Goal: Task Accomplishment & Management: Complete application form

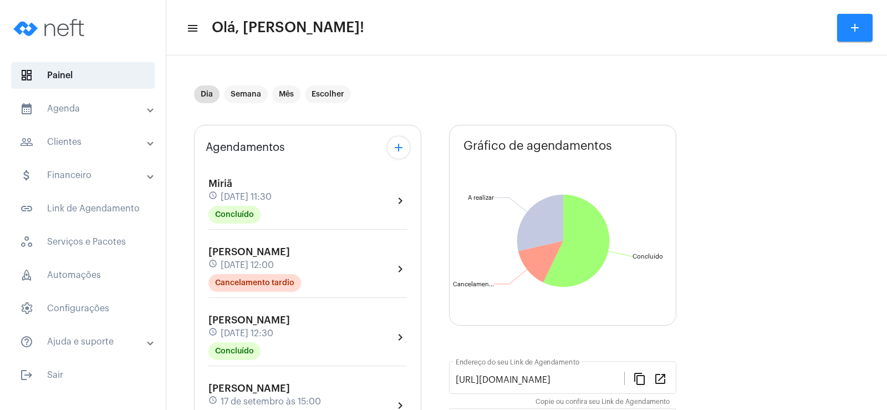
scroll to position [277, 0]
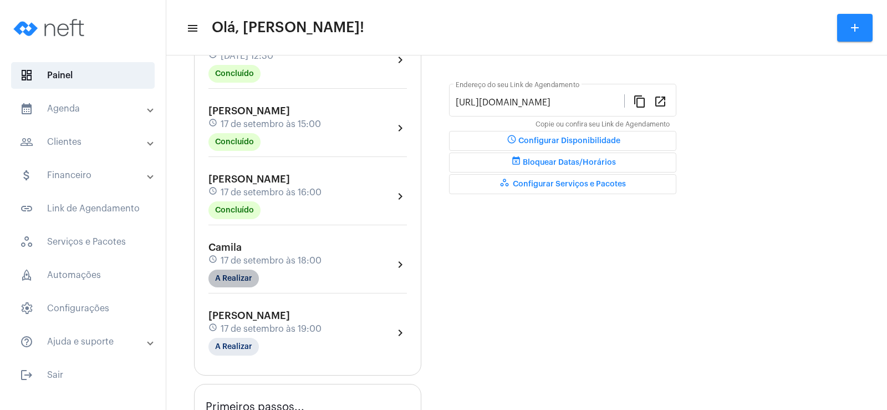
click at [233, 284] on mat-chip "A Realizar" at bounding box center [233, 278] width 50 height 18
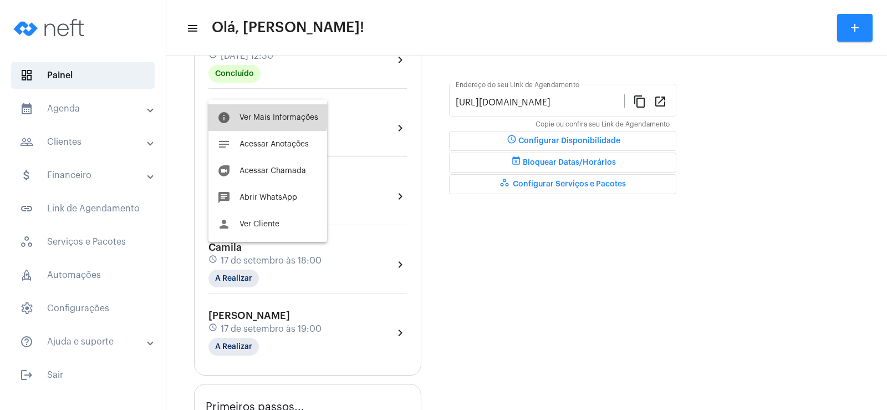
click at [250, 113] on button "info Ver Mais Informações" at bounding box center [267, 117] width 119 height 27
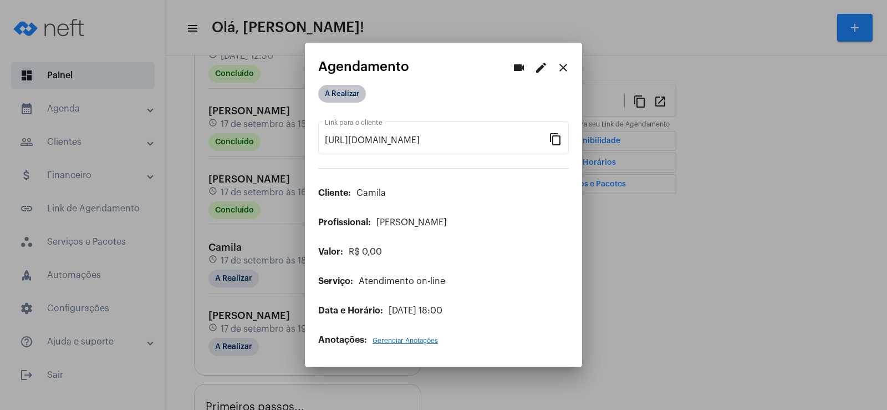
click at [348, 98] on mat-chip "A Realizar" at bounding box center [342, 94] width 48 height 18
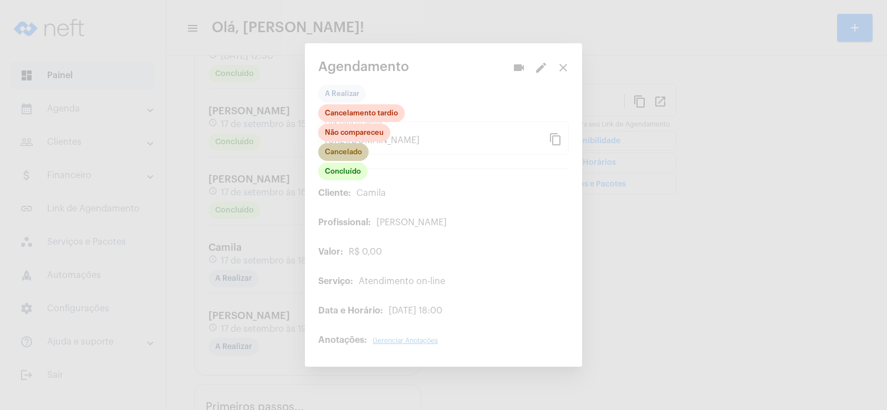
click at [342, 149] on mat-chip "Cancelado" at bounding box center [343, 152] width 50 height 18
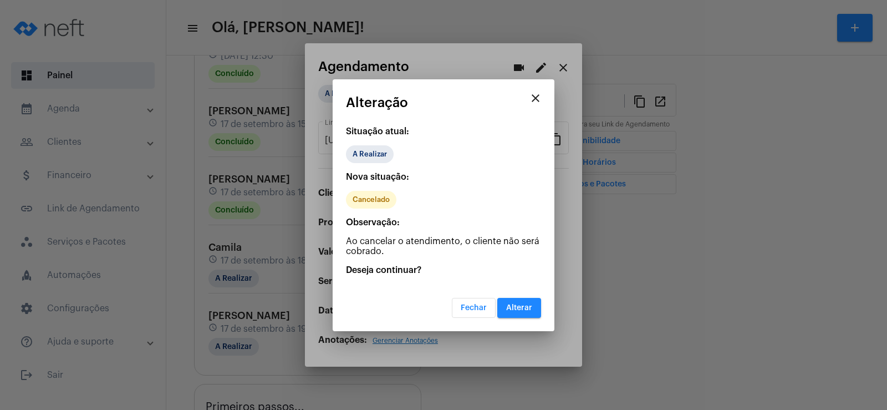
click at [516, 307] on span "Alterar" at bounding box center [519, 308] width 26 height 8
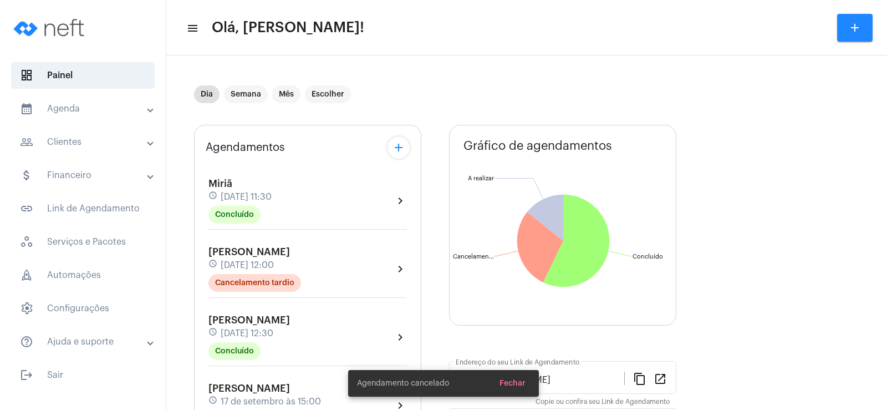
click at [393, 154] on mat-icon "add" at bounding box center [398, 147] width 13 height 13
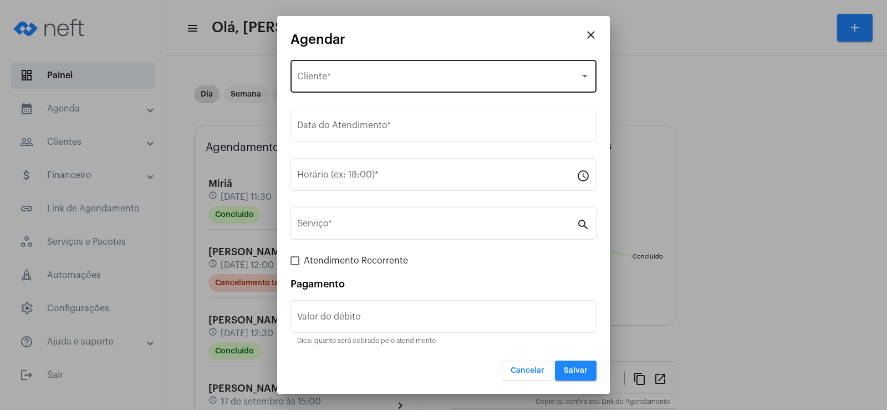
click at [375, 80] on span "Selecione o Cliente" at bounding box center [438, 79] width 283 height 10
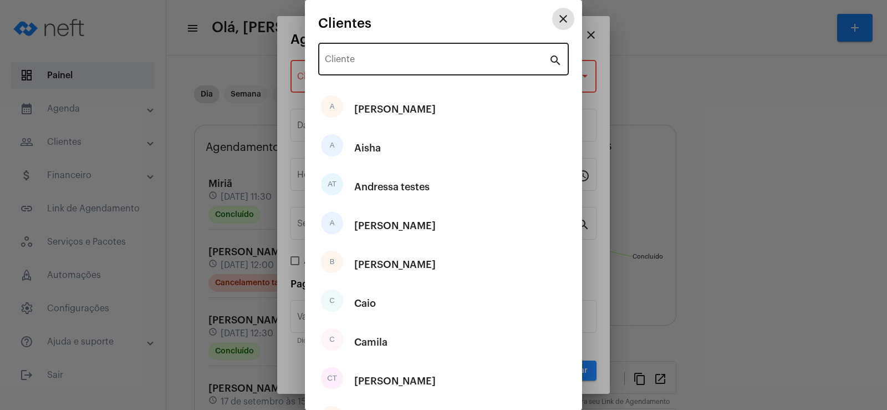
click at [373, 68] on div "Cliente" at bounding box center [437, 57] width 224 height 35
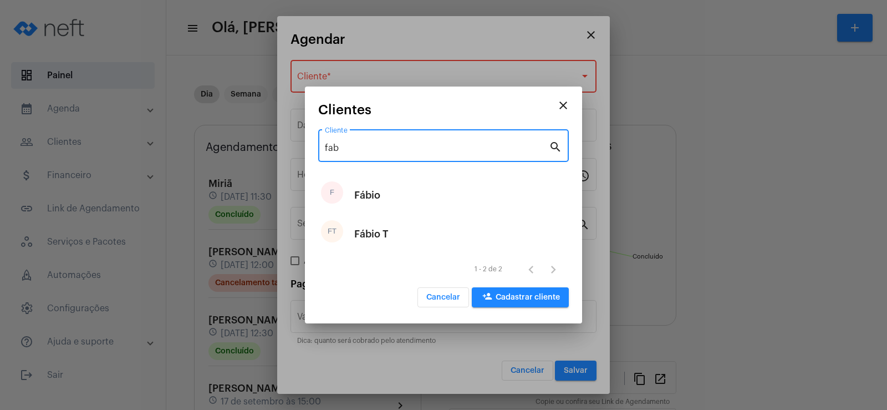
type input "fab"
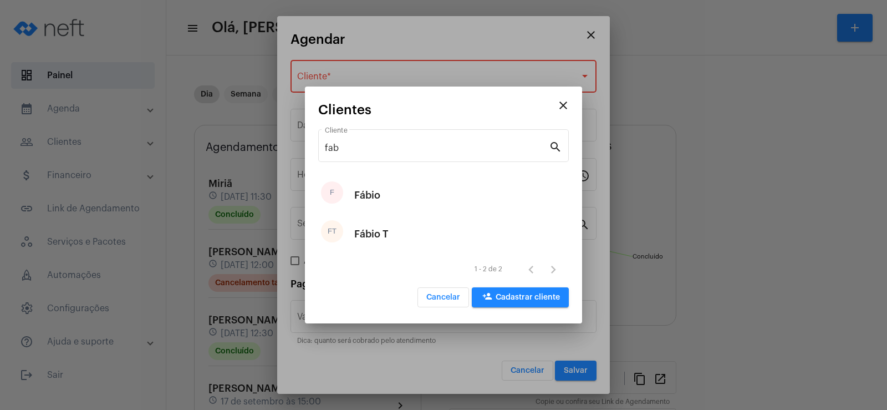
click at [377, 198] on div "Fábio" at bounding box center [367, 194] width 26 height 33
type input "R$"
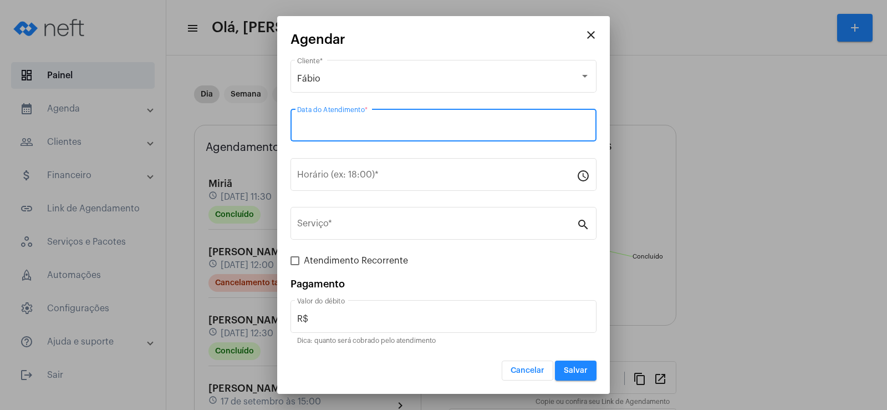
click at [351, 126] on input "Data do Atendimento *" at bounding box center [443, 127] width 293 height 10
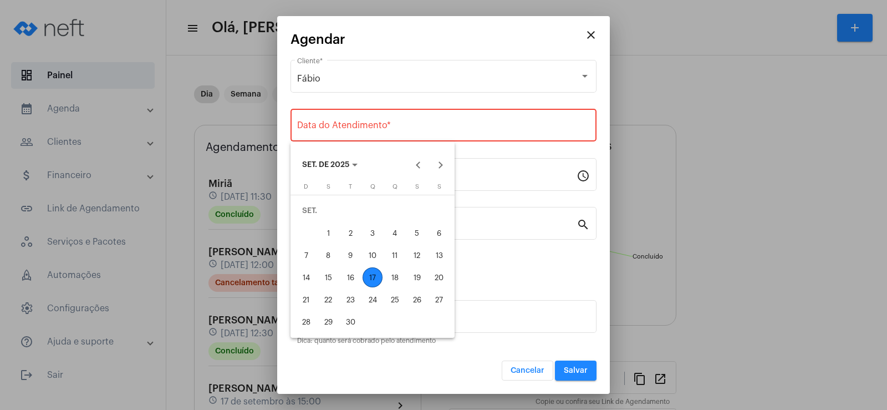
click at [377, 274] on div "17" at bounding box center [372, 277] width 20 height 20
type input "[DATE]"
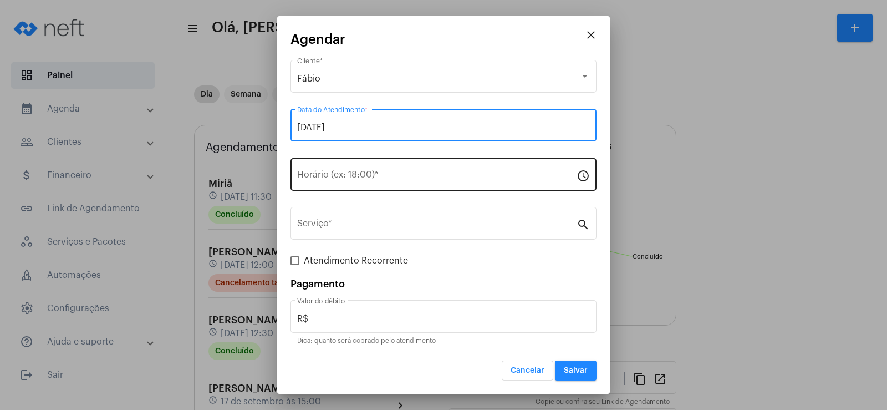
click at [337, 178] on input "Horário (ex: 18:00) *" at bounding box center [436, 177] width 279 height 10
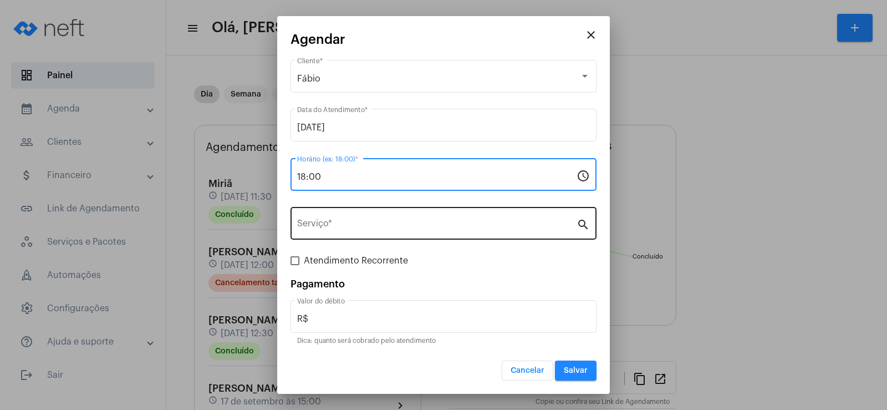
type input "18:00"
click at [329, 236] on div "Serviço *" at bounding box center [436, 221] width 279 height 35
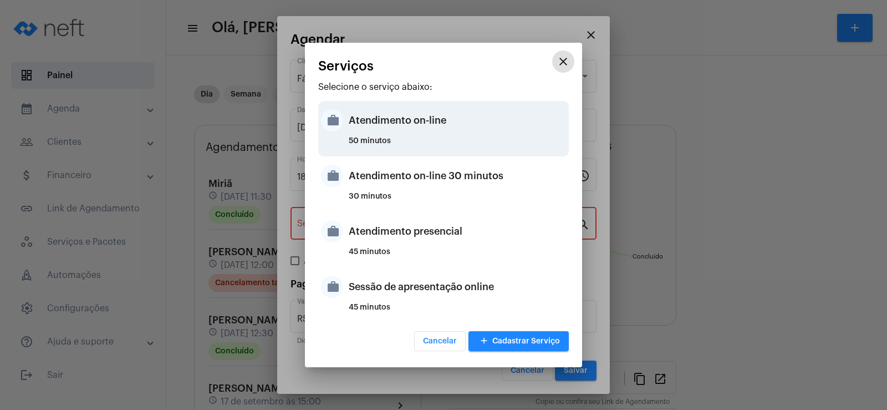
click at [354, 118] on div "Atendimento on-line" at bounding box center [457, 120] width 217 height 33
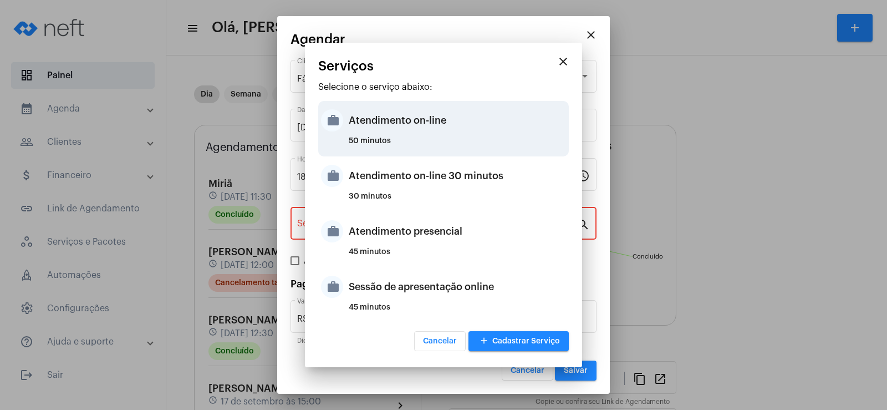
type input "Atendimento on-line"
type input "R$ 0"
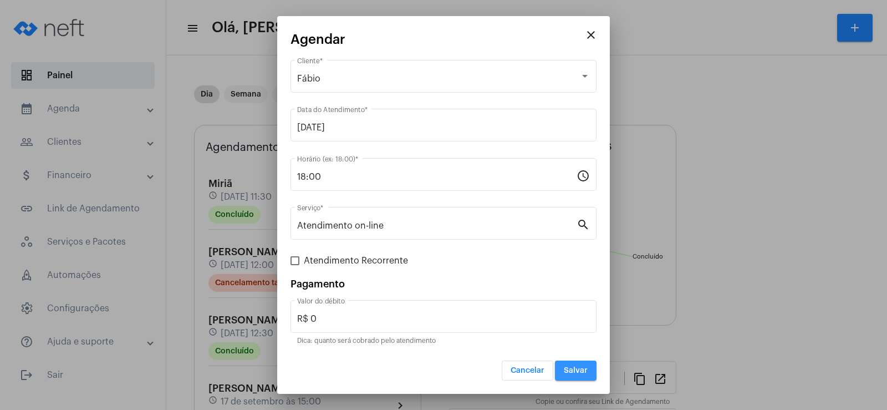
click at [572, 377] on button "Salvar" at bounding box center [576, 370] width 42 height 20
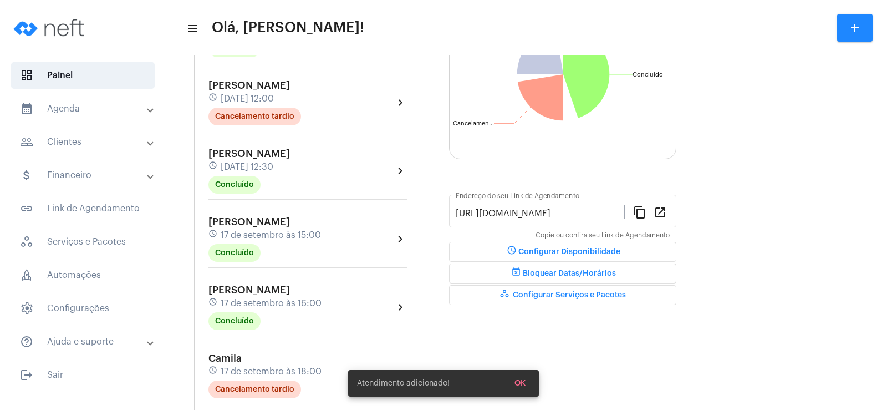
scroll to position [277, 0]
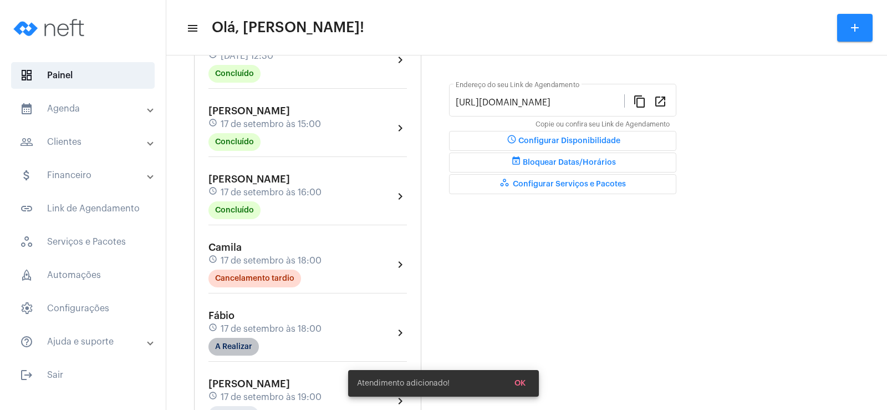
click at [230, 340] on mat-chip "A Realizar" at bounding box center [233, 346] width 50 height 18
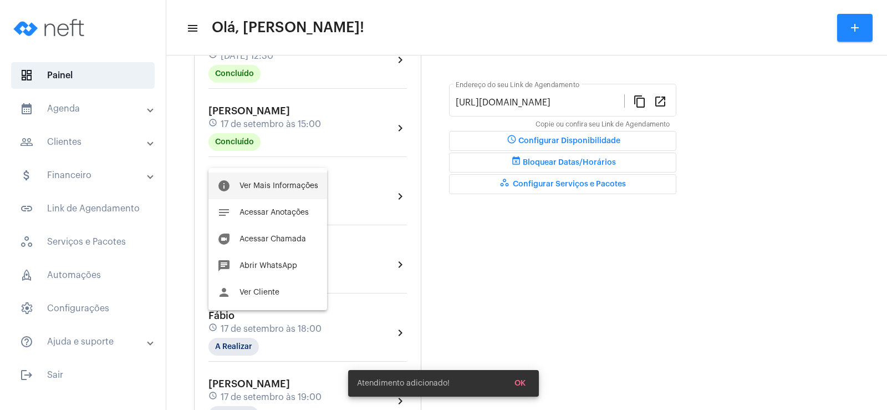
click at [262, 187] on span "Ver Mais Informações" at bounding box center [278, 186] width 79 height 8
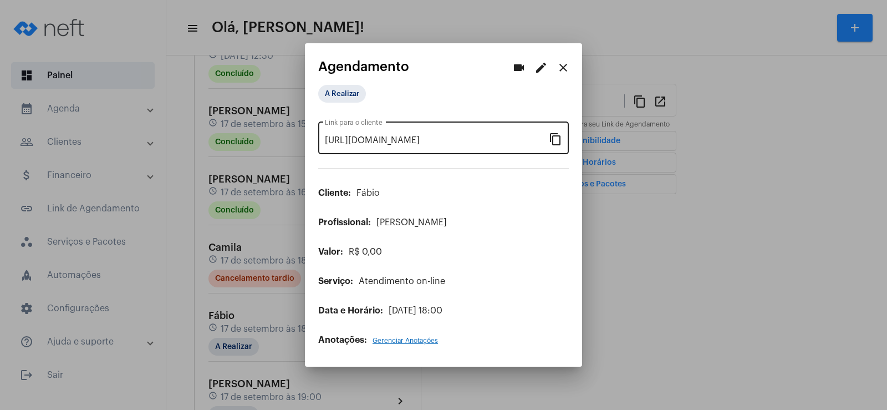
click at [557, 139] on mat-icon "content_copy" at bounding box center [555, 138] width 13 height 13
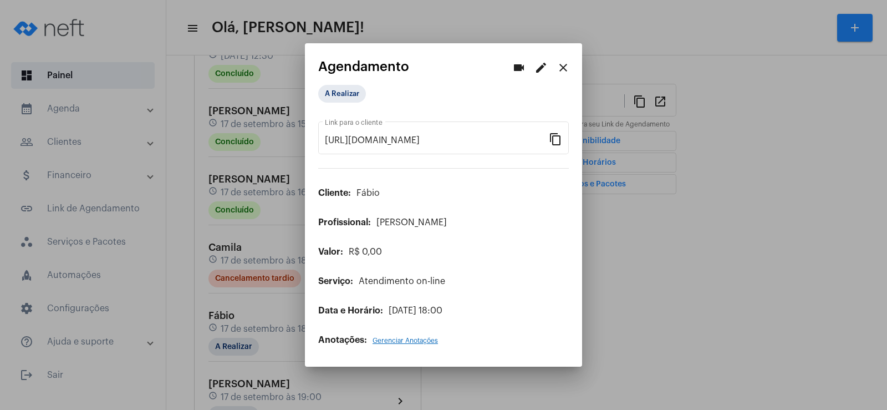
scroll to position [0, 85]
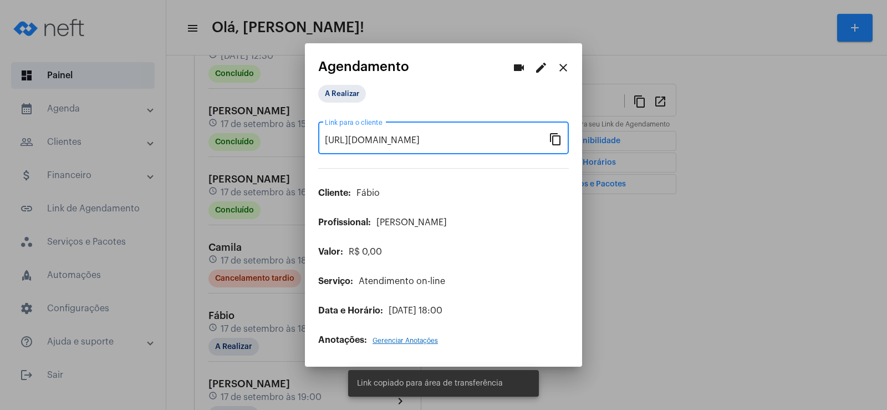
click at [514, 60] on button "videocam" at bounding box center [519, 68] width 22 height 22
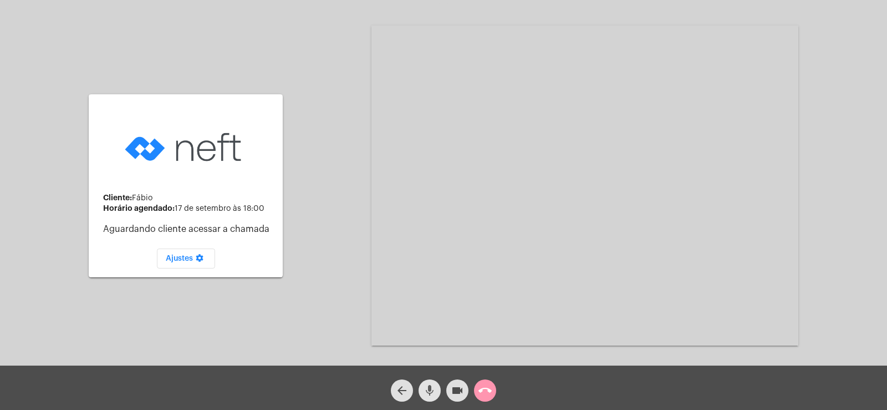
click at [420, 388] on button "mic" at bounding box center [429, 390] width 22 height 22
click at [450, 391] on button "videocam" at bounding box center [457, 390] width 22 height 22
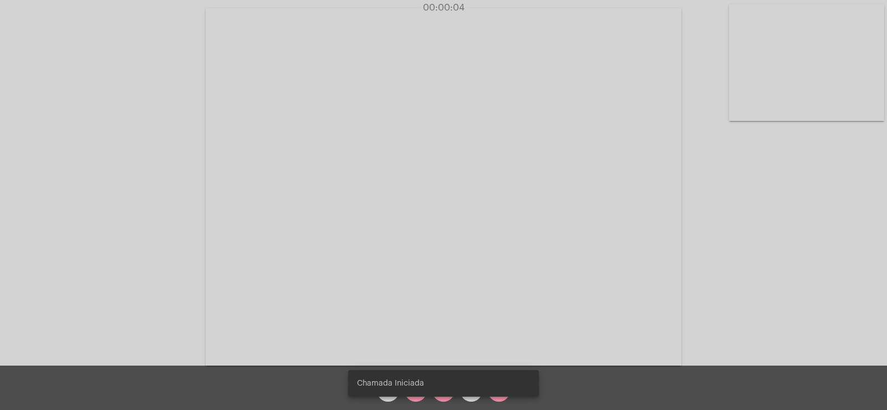
click at [408, 397] on div "Chamada Iniciada" at bounding box center [443, 382] width 217 height 53
click at [414, 397] on mat-icon "mic_off" at bounding box center [415, 389] width 13 height 13
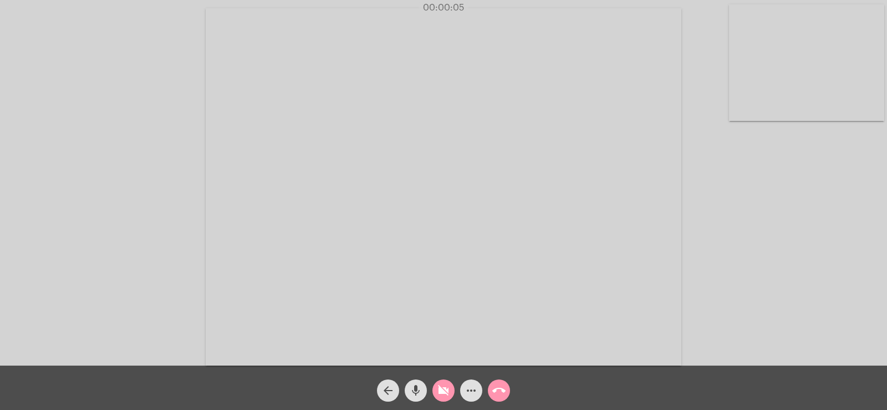
click at [445, 383] on span "videocam_off" at bounding box center [443, 390] width 13 height 22
click at [472, 396] on mat-icon "more_horiz" at bounding box center [470, 389] width 13 height 13
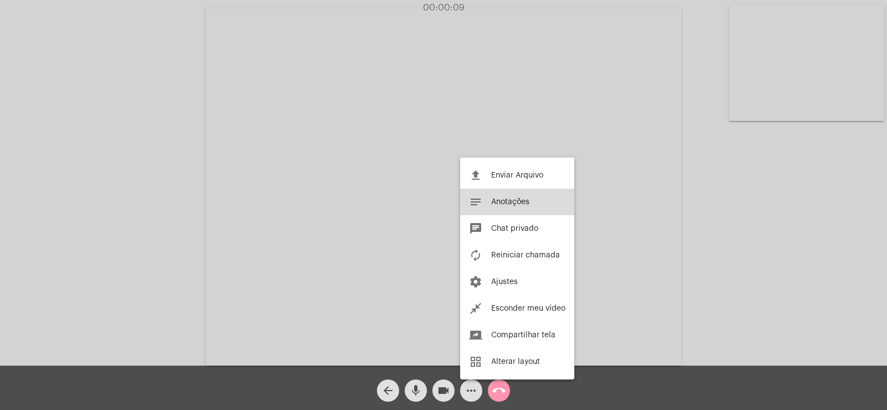
click at [518, 204] on span "Anotações" at bounding box center [510, 202] width 38 height 8
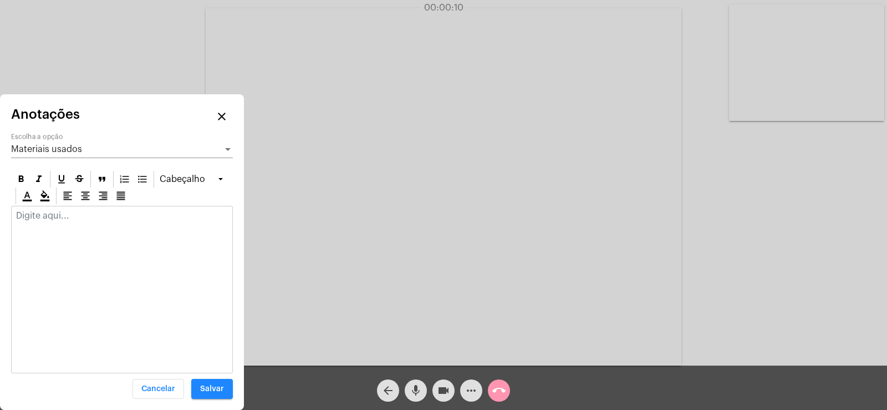
click at [63, 149] on span "Materiais usados" at bounding box center [46, 149] width 71 height 9
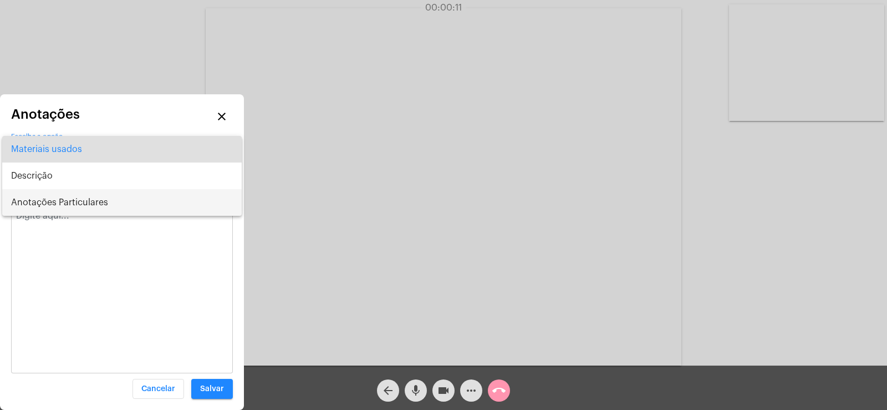
click at [81, 192] on span "Anotações Particulares" at bounding box center [122, 202] width 222 height 27
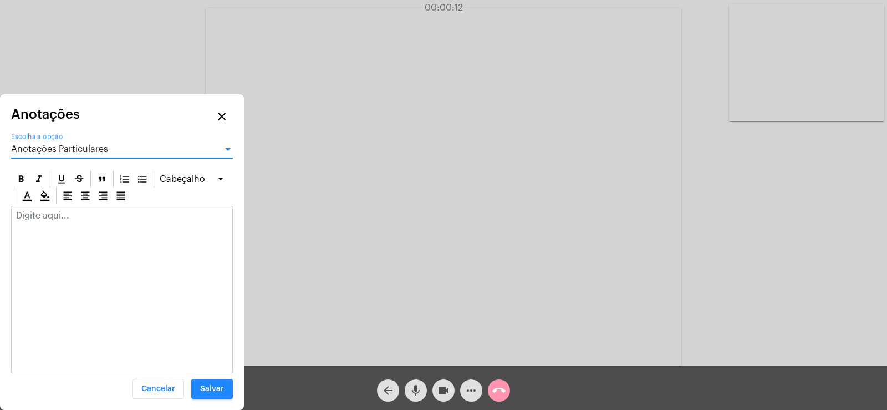
click at [69, 228] on div at bounding box center [122, 218] width 221 height 24
click at [77, 208] on div "caminhando" at bounding box center [122, 228] width 221 height 44
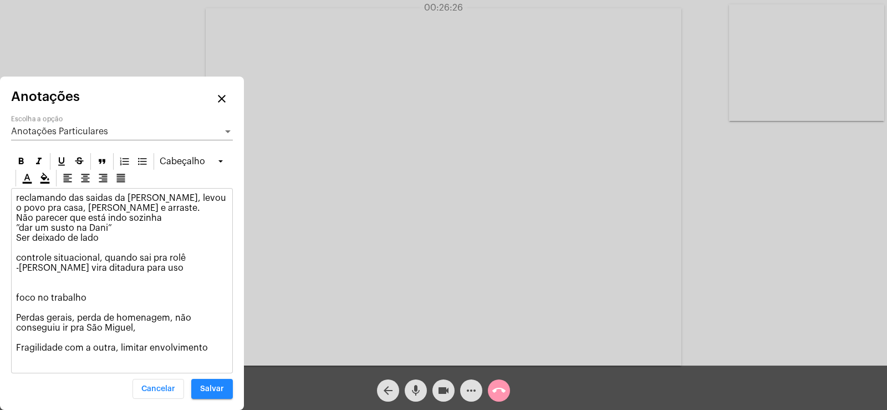
click at [209, 347] on p "reclamando das saidas da [PERSON_NAME], levou o povo pra casa, [PERSON_NAME] e …" at bounding box center [122, 278] width 212 height 170
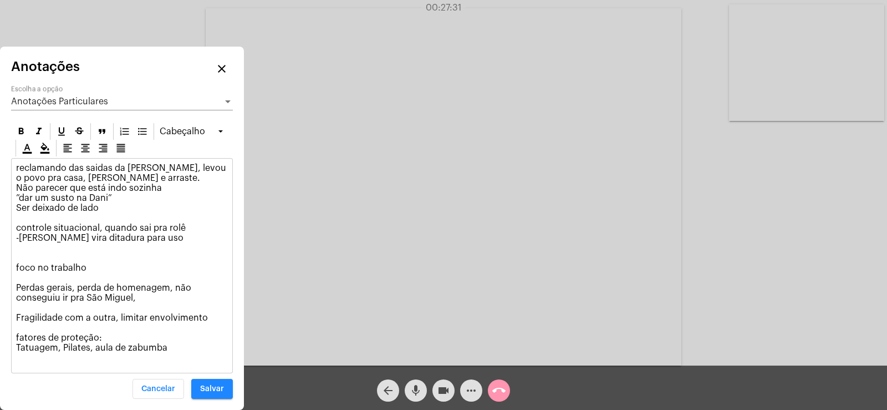
click at [23, 213] on p "reclamando das saidas da [PERSON_NAME], levou o povo pra casa, [PERSON_NAME] e …" at bounding box center [122, 262] width 212 height 199
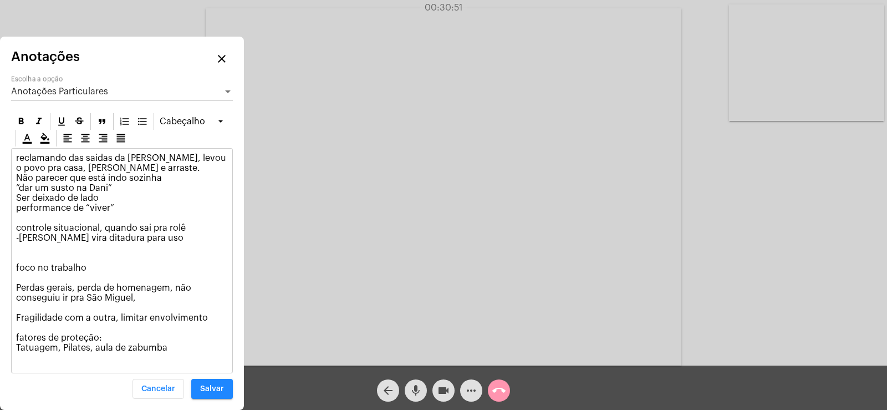
click at [19, 256] on p "reclamando das saidas da [PERSON_NAME], levou o povo pra casa, [PERSON_NAME] e …" at bounding box center [122, 257] width 212 height 209
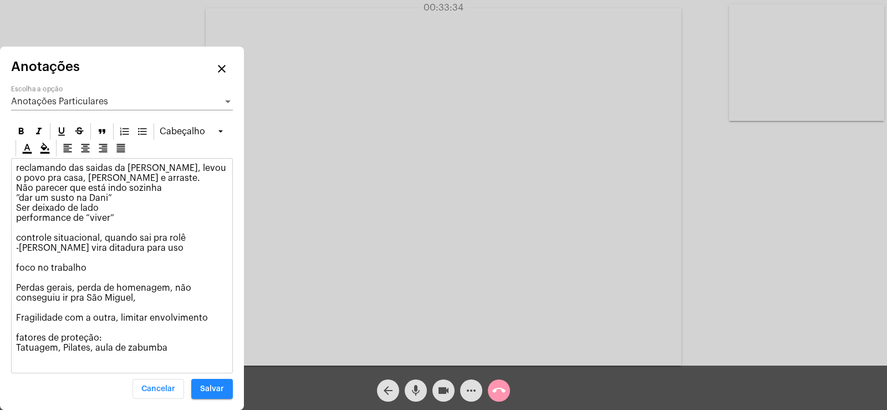
click at [86, 104] on span "Anotações Particulares" at bounding box center [59, 101] width 97 height 9
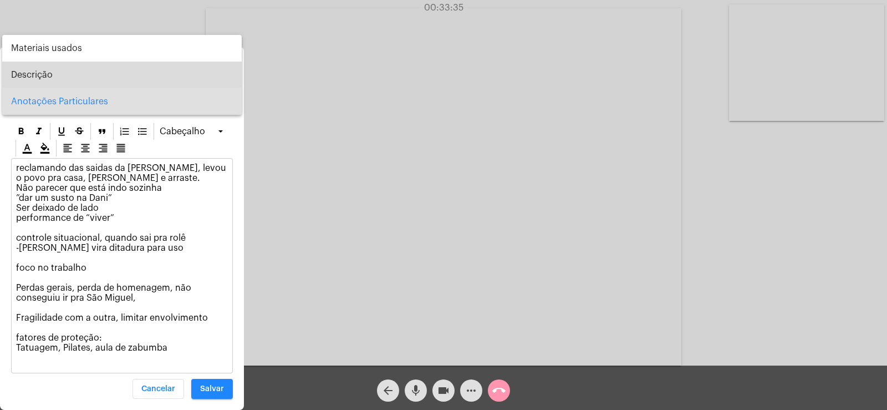
click at [63, 70] on span "Descrição" at bounding box center [122, 75] width 222 height 27
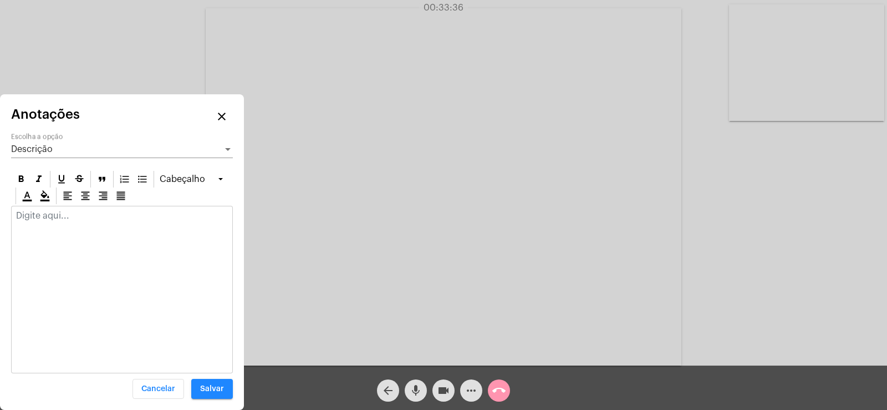
click at [84, 154] on div "Descrição Escolha a opção" at bounding box center [122, 145] width 222 height 25
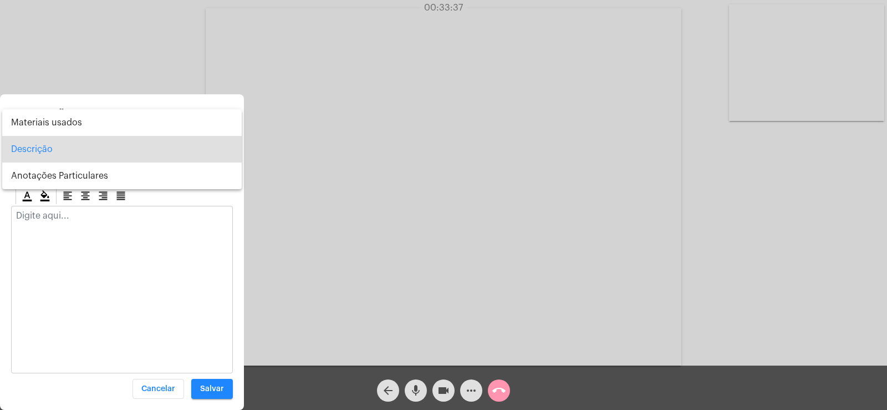
click at [55, 222] on div at bounding box center [443, 205] width 887 height 410
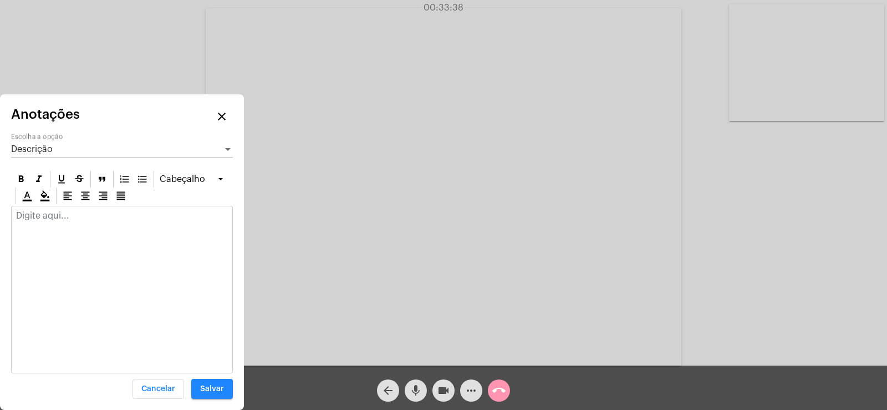
click at [55, 222] on div at bounding box center [122, 218] width 221 height 24
click at [205, 382] on button "Salvar" at bounding box center [212, 388] width 42 height 20
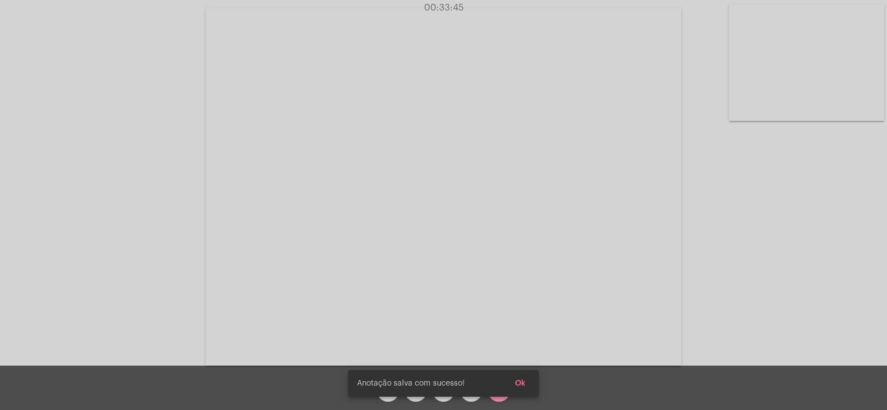
click at [519, 381] on span "Ok" at bounding box center [520, 383] width 11 height 8
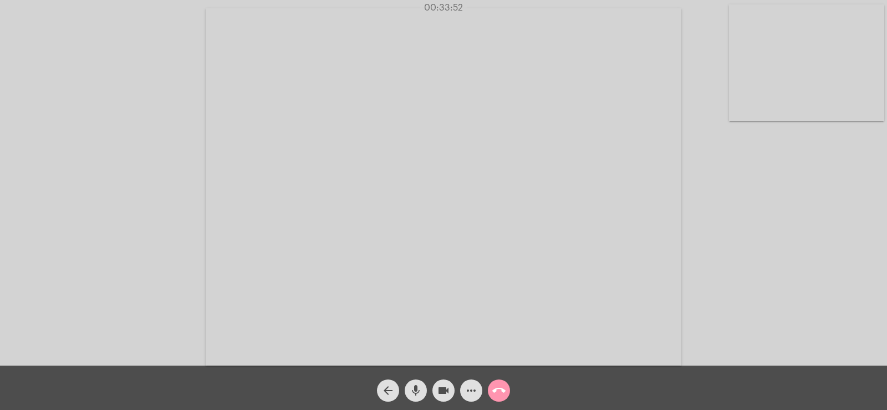
drag, startPoint x: 492, startPoint y: 391, endPoint x: 566, endPoint y: 399, distance: 74.1
click at [565, 399] on div "arrow_back mic videocam more_horiz call_end" at bounding box center [443, 387] width 887 height 44
click at [507, 396] on button "call_end" at bounding box center [499, 390] width 22 height 22
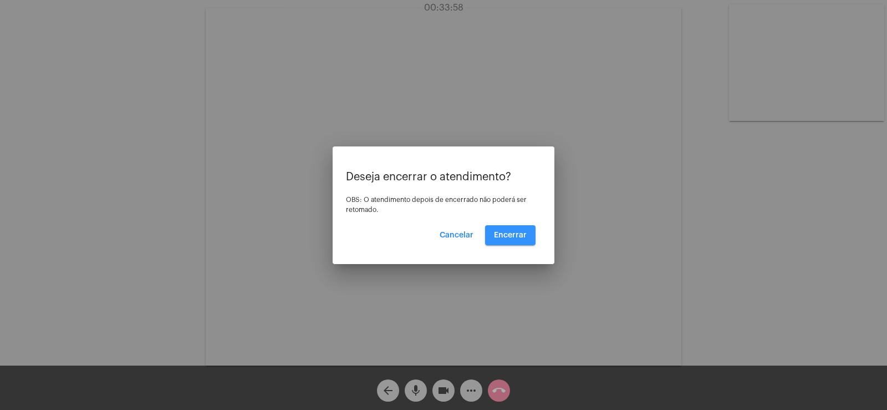
click at [509, 233] on span "Encerrar" at bounding box center [510, 235] width 33 height 8
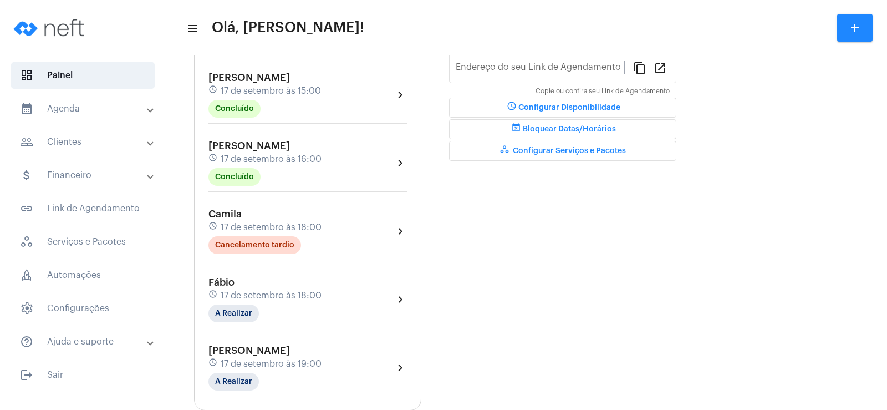
type input "[URL][DOMAIN_NAME]"
click at [241, 318] on mat-chip "A Realizar" at bounding box center [233, 313] width 50 height 18
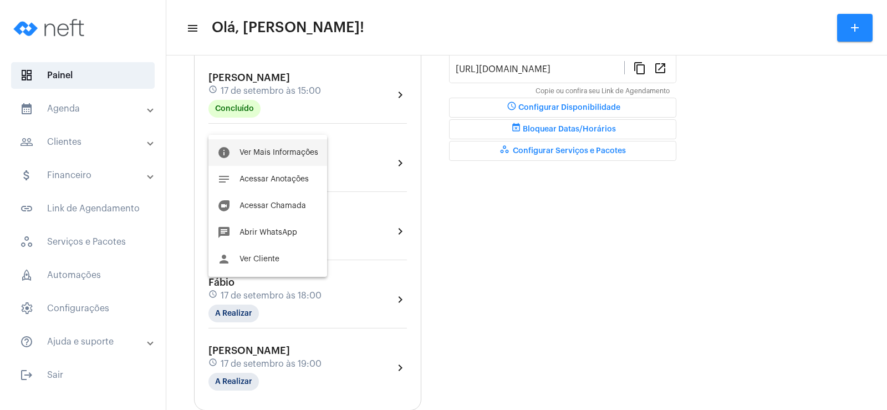
click at [270, 151] on span "Ver Mais Informações" at bounding box center [278, 153] width 79 height 8
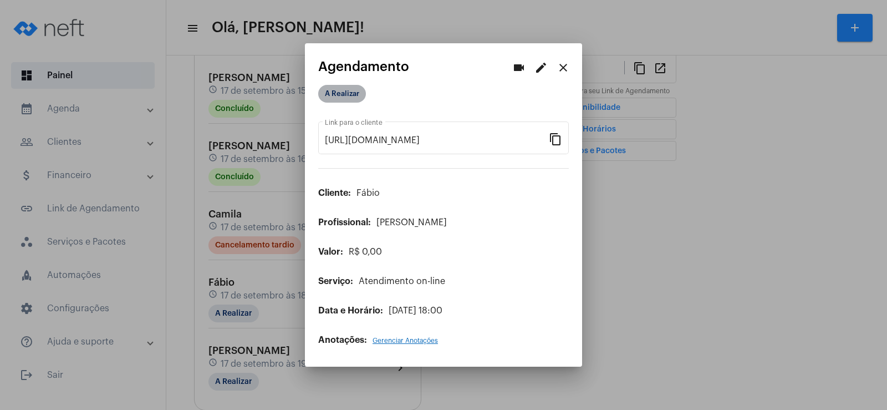
click at [339, 88] on mat-chip "A Realizar" at bounding box center [342, 94] width 48 height 18
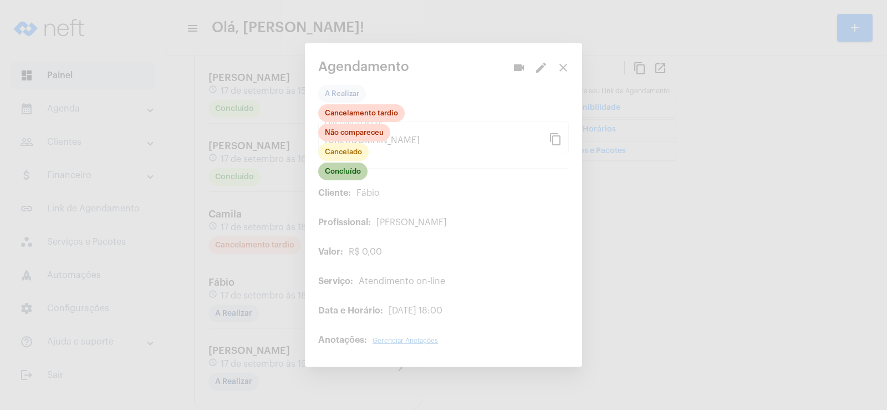
click at [344, 173] on mat-chip "Concluído" at bounding box center [342, 171] width 49 height 18
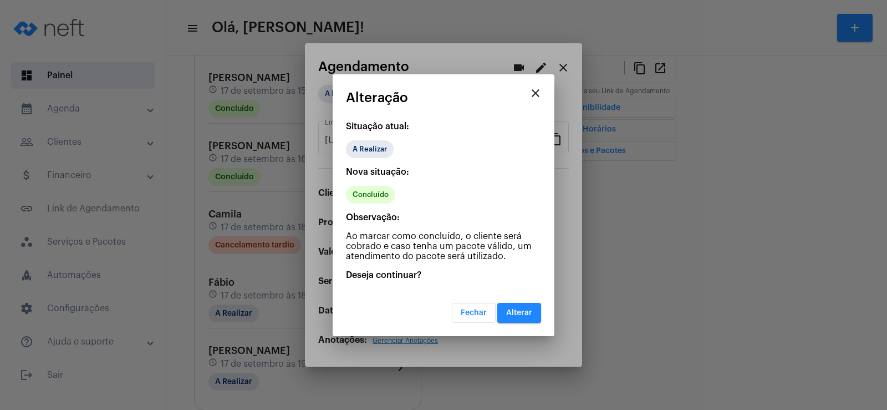
click at [526, 310] on span "Alterar" at bounding box center [519, 313] width 26 height 8
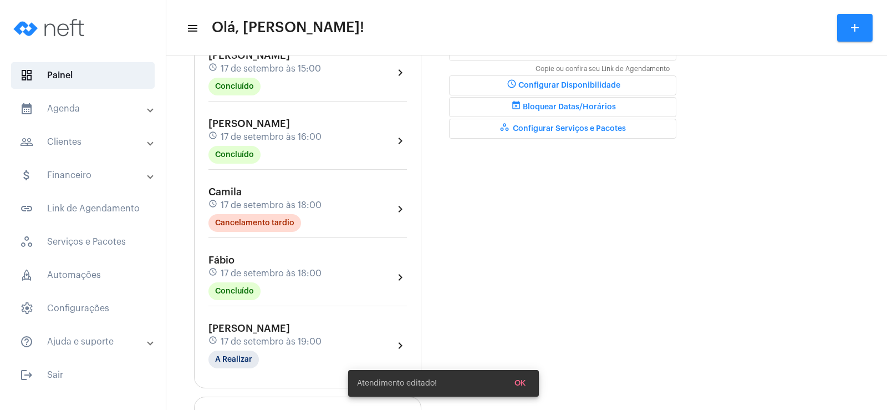
scroll to position [388, 0]
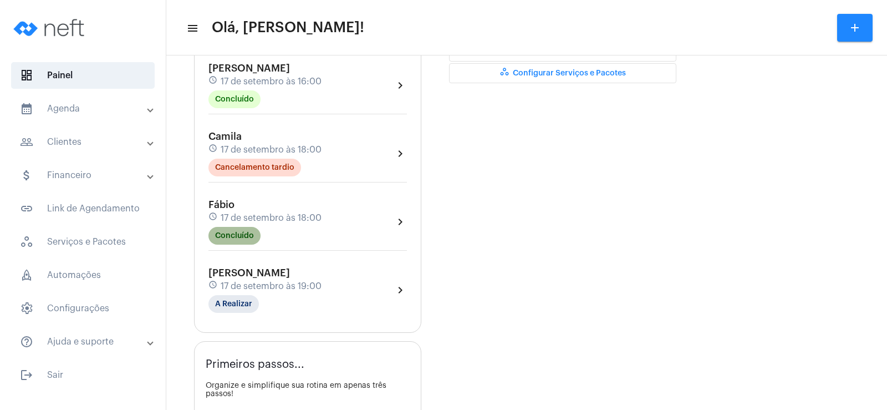
click at [244, 233] on mat-chip "Concluído" at bounding box center [234, 236] width 52 height 18
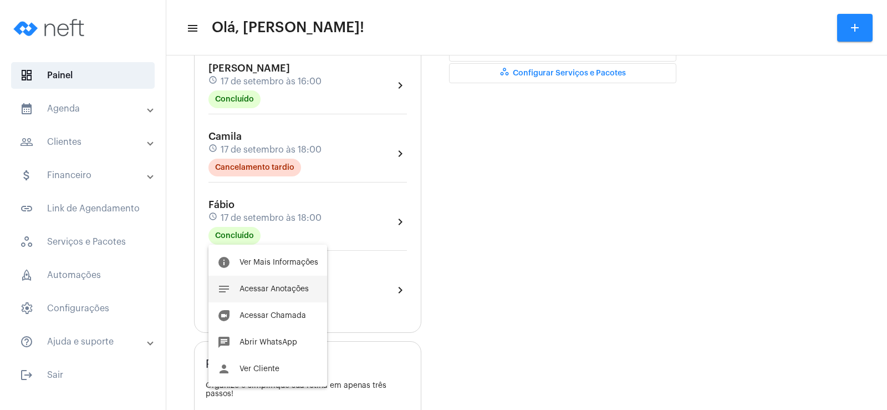
click at [285, 293] on button "notes Acessar Anotações" at bounding box center [267, 288] width 119 height 27
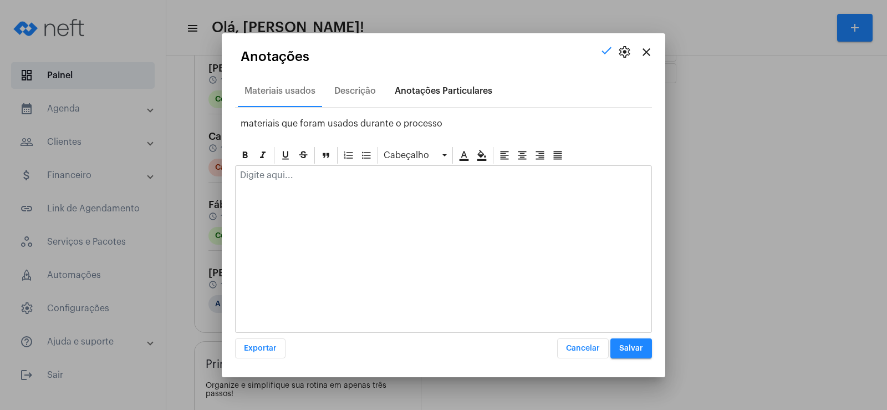
click at [444, 93] on div "Anotações Particulares" at bounding box center [444, 91] width 98 height 10
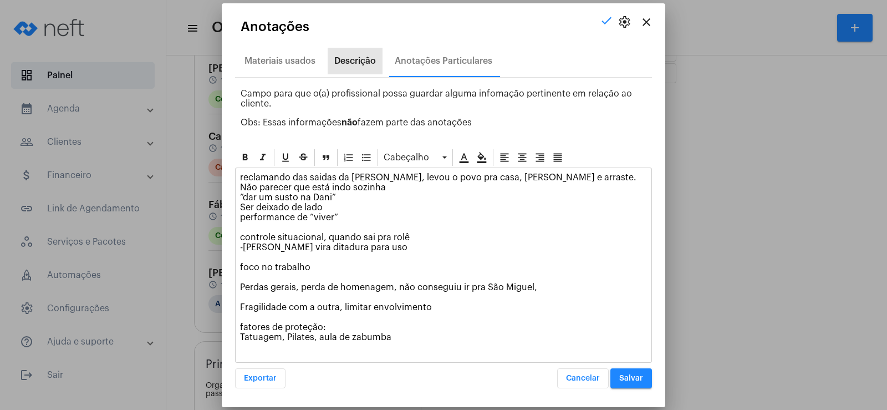
click at [352, 57] on div "Descrição" at bounding box center [355, 61] width 42 height 10
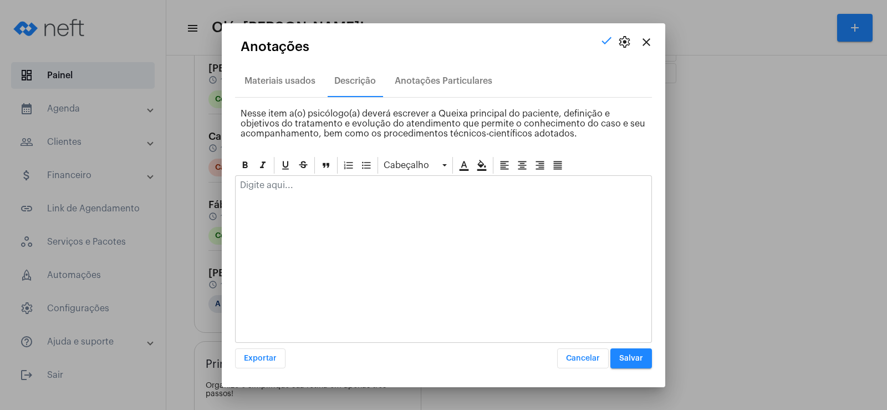
click at [257, 195] on div at bounding box center [444, 188] width 416 height 24
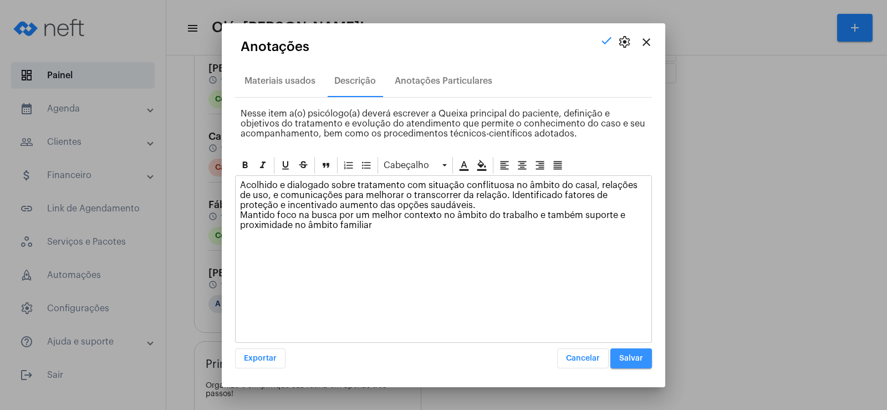
click at [630, 362] on button "Salvar" at bounding box center [631, 358] width 42 height 20
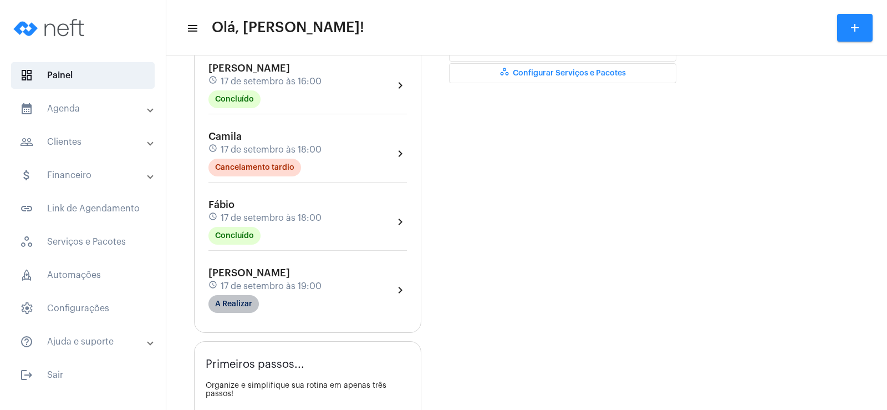
click at [228, 301] on mat-chip "A Realizar" at bounding box center [233, 304] width 50 height 18
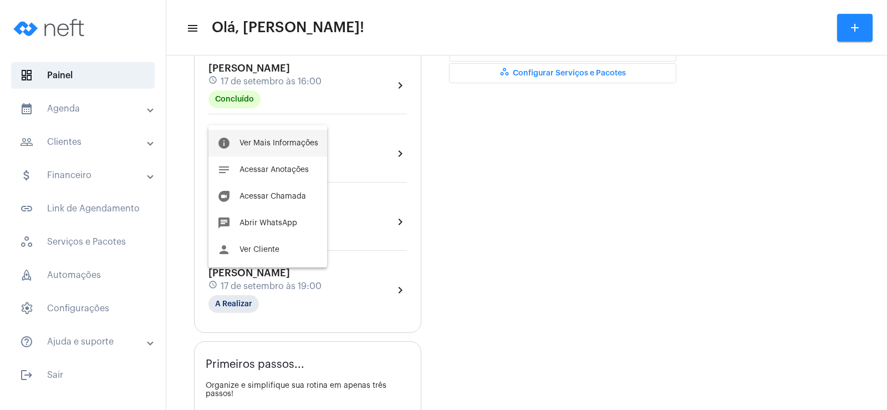
click at [299, 155] on button "info Ver Mais Informações" at bounding box center [267, 143] width 119 height 27
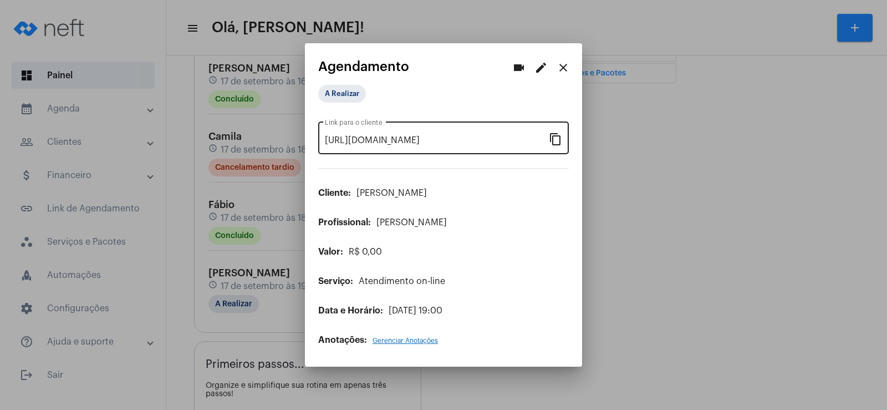
click at [556, 142] on mat-icon "content_copy" at bounding box center [555, 138] width 13 height 13
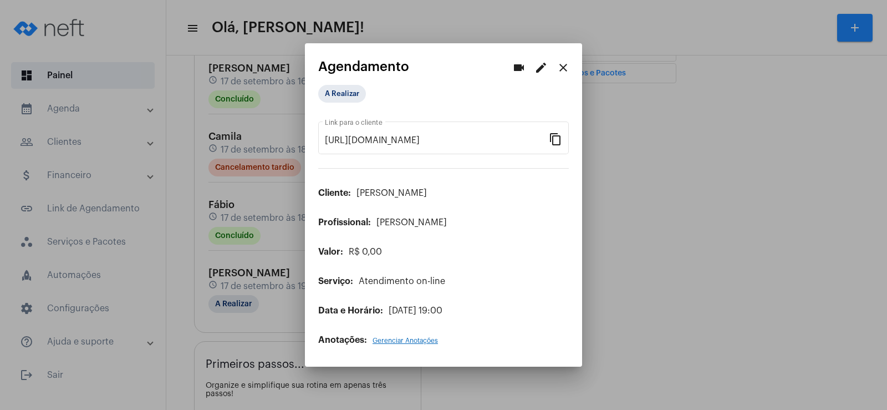
scroll to position [0, 97]
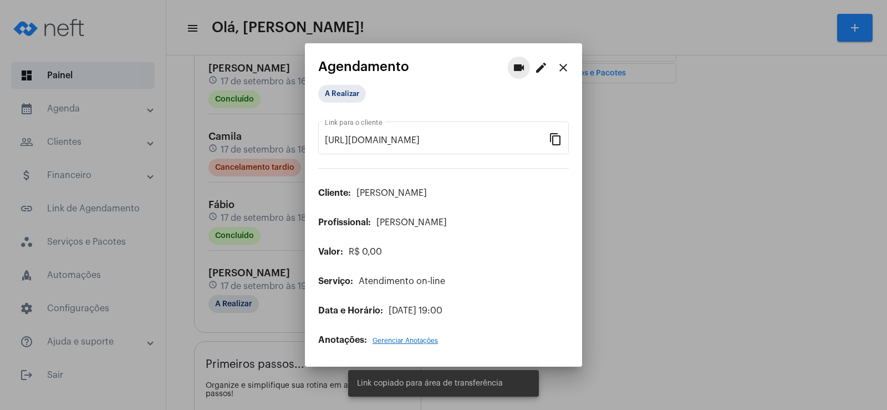
click at [513, 69] on mat-icon "videocam" at bounding box center [518, 67] width 13 height 13
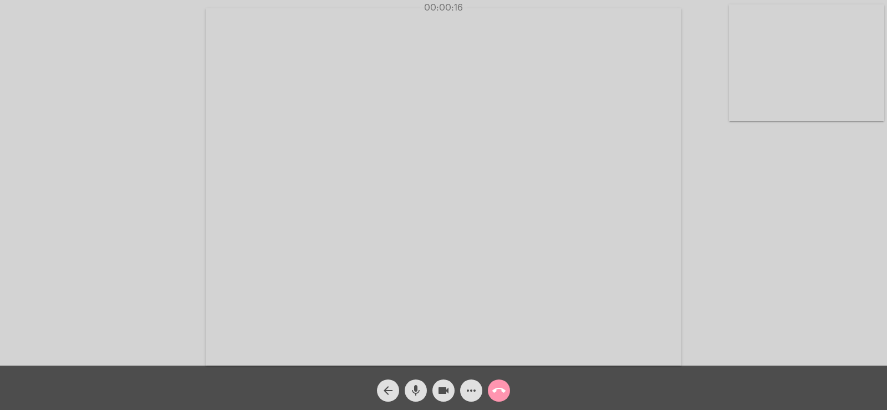
click at [470, 390] on mat-icon "more_horiz" at bounding box center [470, 389] width 13 height 13
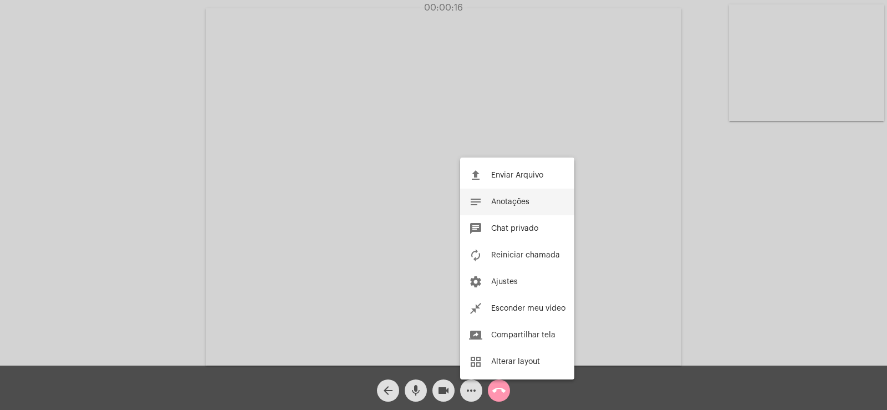
click at [529, 193] on button "notes Anotações" at bounding box center [517, 201] width 114 height 27
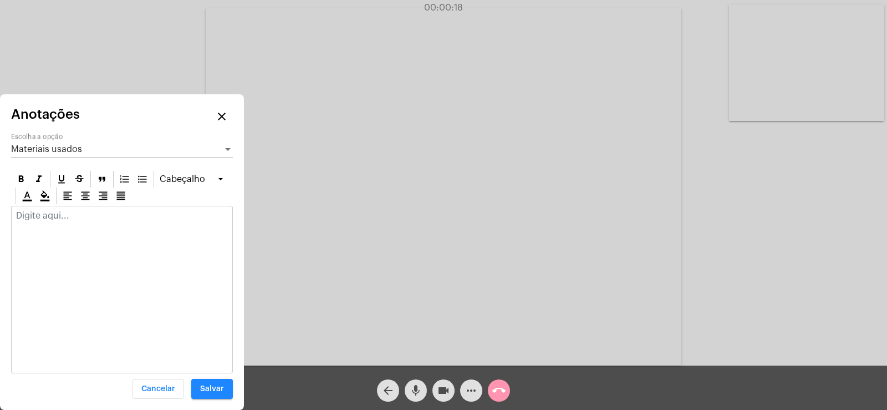
click at [93, 149] on div "Materiais usados" at bounding box center [117, 149] width 212 height 10
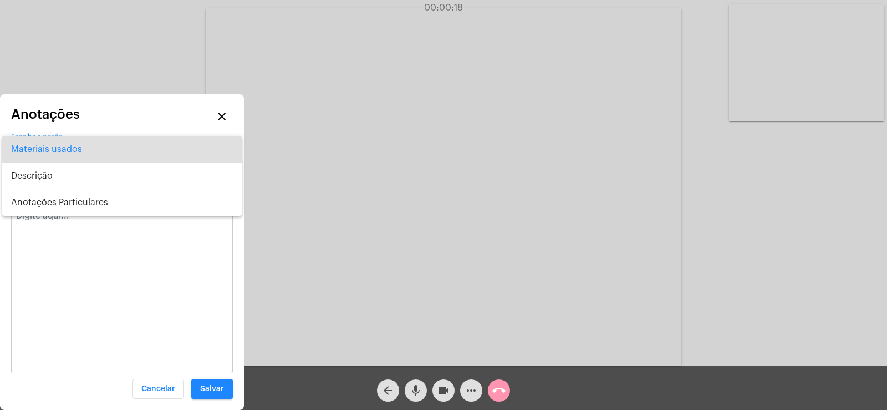
click at [90, 221] on div at bounding box center [443, 205] width 887 height 410
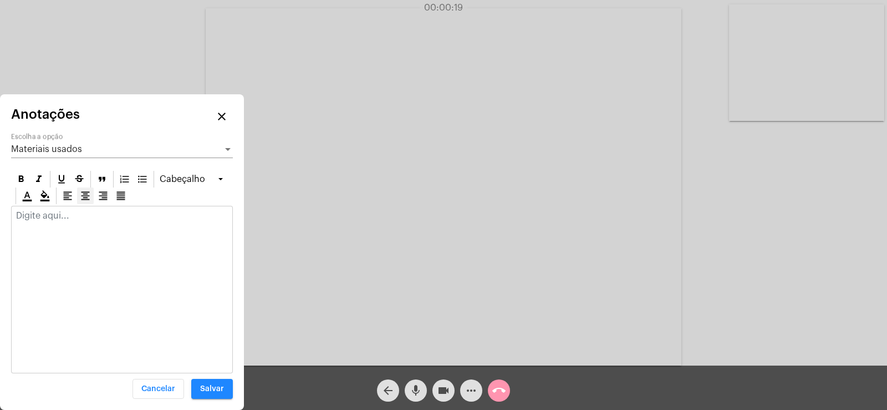
click at [85, 197] on div at bounding box center [85, 195] width 17 height 17
click at [63, 195] on icon at bounding box center [67, 195] width 11 height 11
click at [62, 152] on span "Materiais usados" at bounding box center [46, 149] width 71 height 9
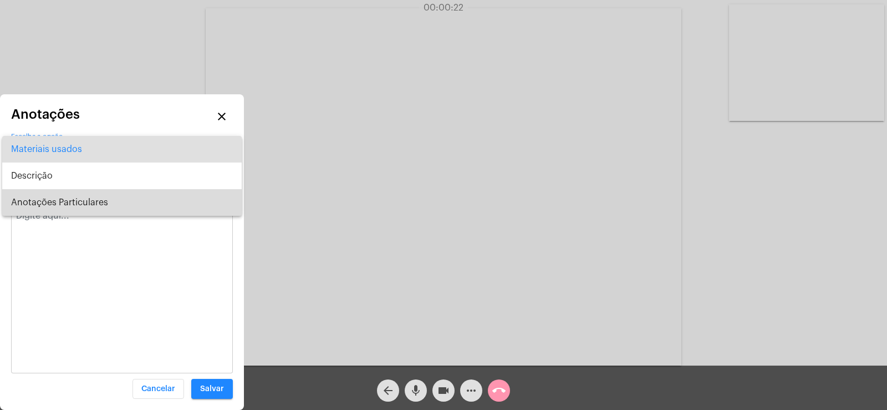
click at [70, 206] on span "Anotações Particulares" at bounding box center [122, 202] width 222 height 27
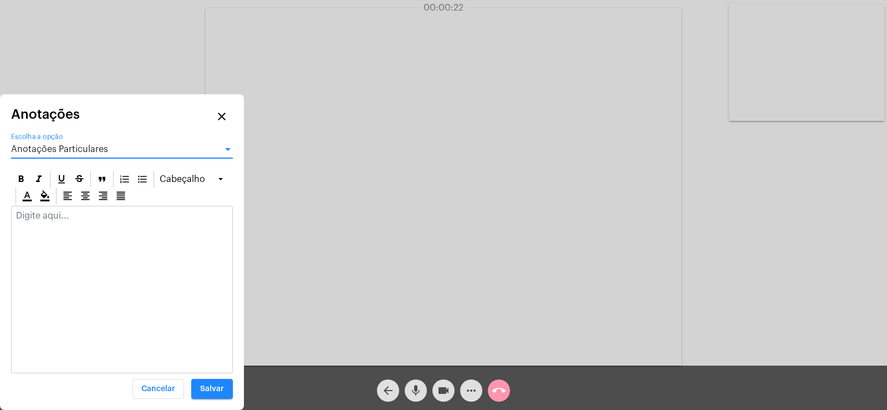
click at [68, 221] on div at bounding box center [122, 218] width 221 height 24
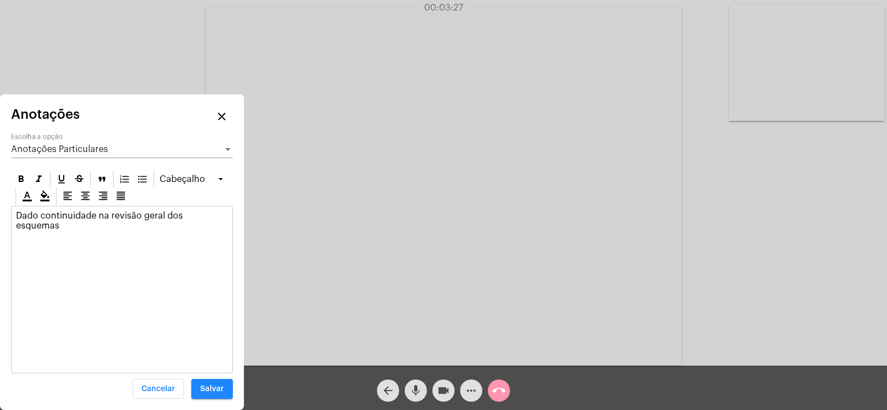
drag, startPoint x: 13, startPoint y: 217, endPoint x: 227, endPoint y: 223, distance: 214.0
click at [227, 223] on div "Dado continuidade na revisão geral dos esquemas" at bounding box center [122, 233] width 221 height 54
copy p "Dado continuidade na revisão geral dos esquemas"
click at [116, 149] on div "Anotações Particulares" at bounding box center [117, 149] width 212 height 10
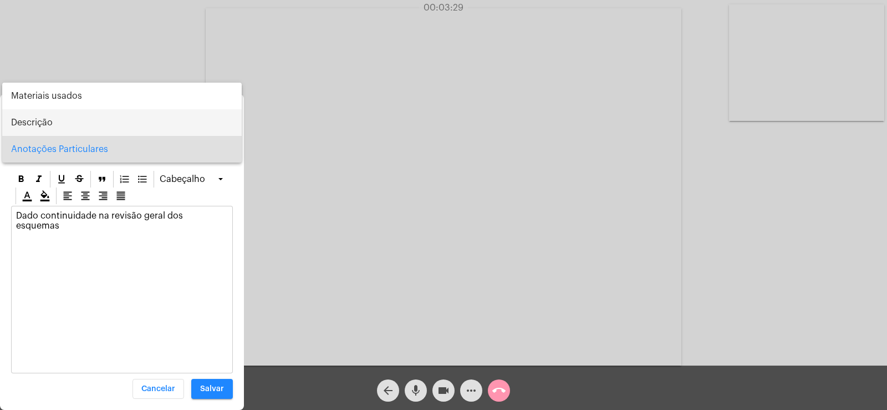
click at [48, 125] on span "Descrição" at bounding box center [122, 122] width 222 height 27
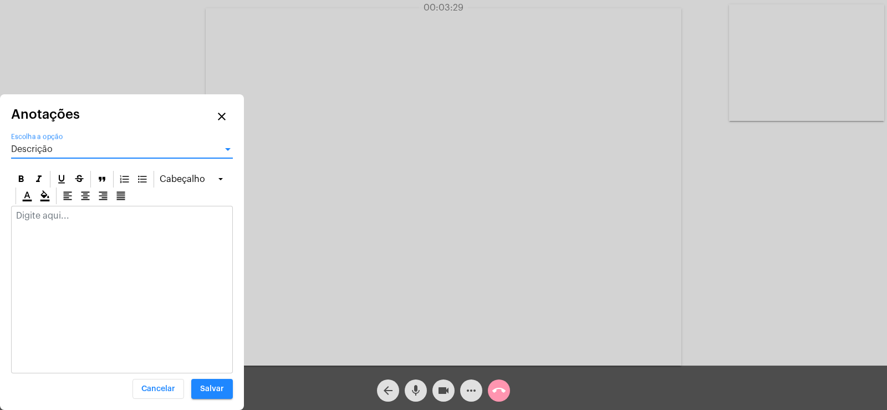
click at [25, 220] on p at bounding box center [122, 216] width 212 height 10
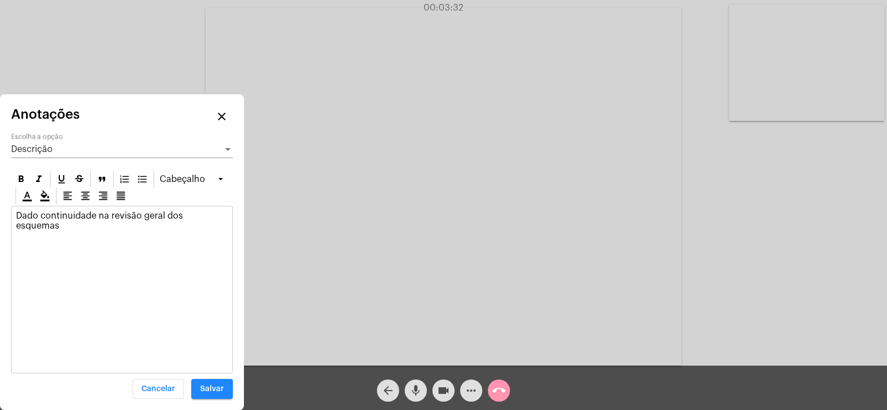
click at [46, 153] on span "Descrição" at bounding box center [32, 149] width 42 height 9
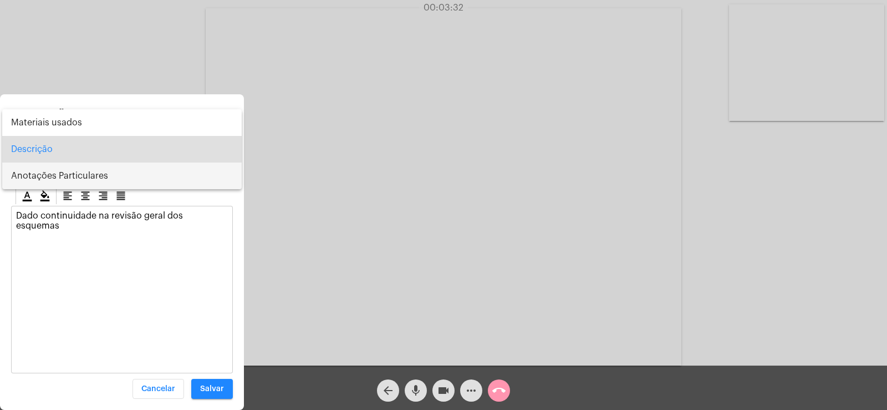
click at [46, 167] on span "Anotações Particulares" at bounding box center [122, 175] width 222 height 27
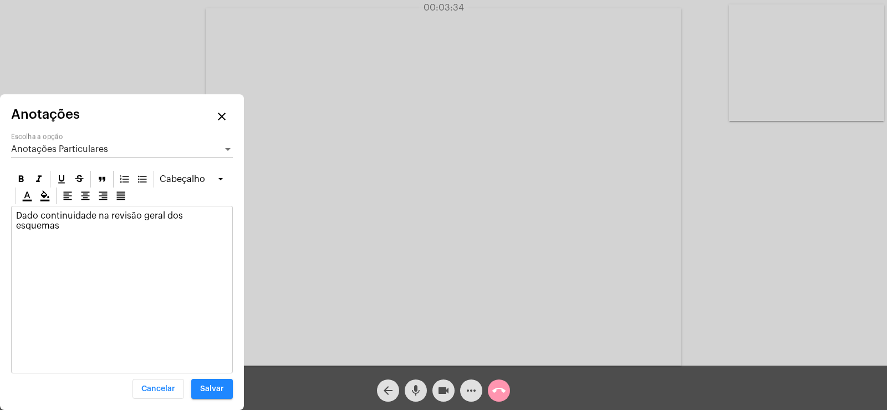
click at [226, 215] on p "Dado continuidade na revisão geral dos esquemas" at bounding box center [122, 231] width 212 height 40
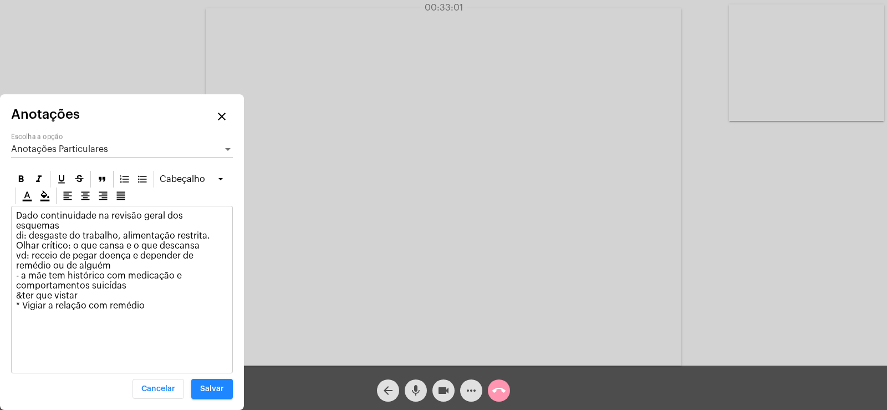
click at [64, 282] on p "Dado continuidade na revisão geral dos esquemas di: desgaste do trabalho, alime…" at bounding box center [122, 266] width 212 height 110
click at [148, 293] on p "Dado continuidade na revisão geral dos esquemas di: desgaste do trabalho, alime…" at bounding box center [122, 266] width 212 height 110
click at [88, 290] on p "Dado continuidade na revisão geral dos esquemas di: desgaste do trabalho, alime…" at bounding box center [122, 276] width 212 height 130
click at [88, 286] on p "Dado continuidade na revisão geral dos esquemas di: desgaste do trabalho, alime…" at bounding box center [122, 276] width 212 height 130
click at [168, 300] on p "Dado continuidade na revisão geral dos esquemas di: desgaste do trabalho, alime…" at bounding box center [122, 276] width 212 height 130
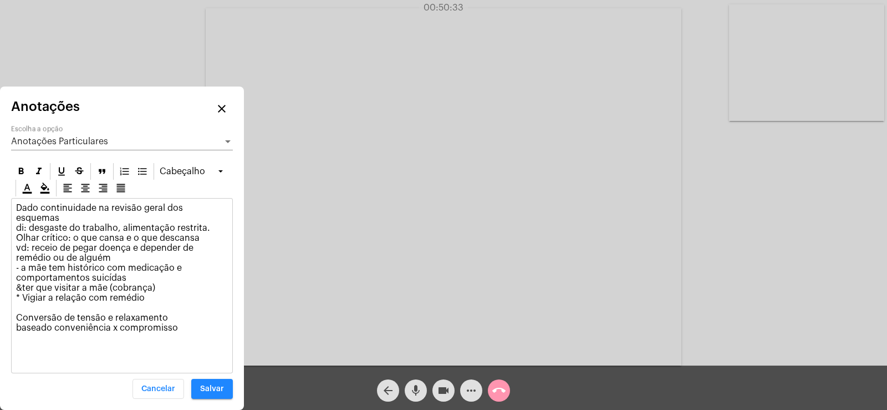
click at [469, 389] on mat-icon "more_horiz" at bounding box center [470, 389] width 13 height 13
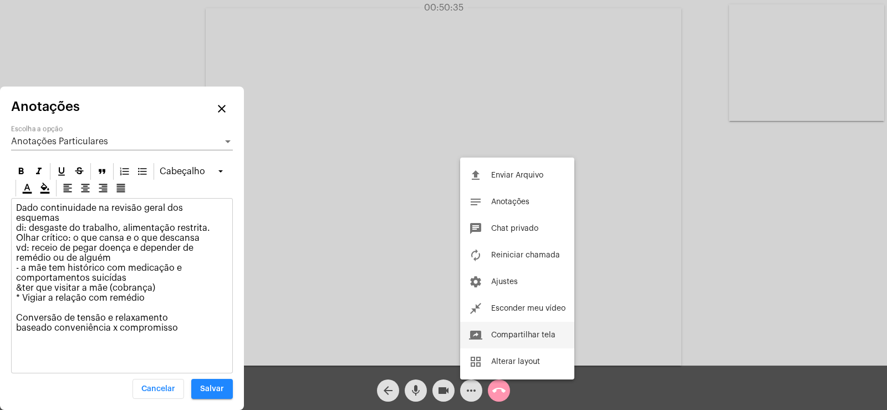
click at [508, 335] on span "Compartilhar tela" at bounding box center [523, 335] width 64 height 8
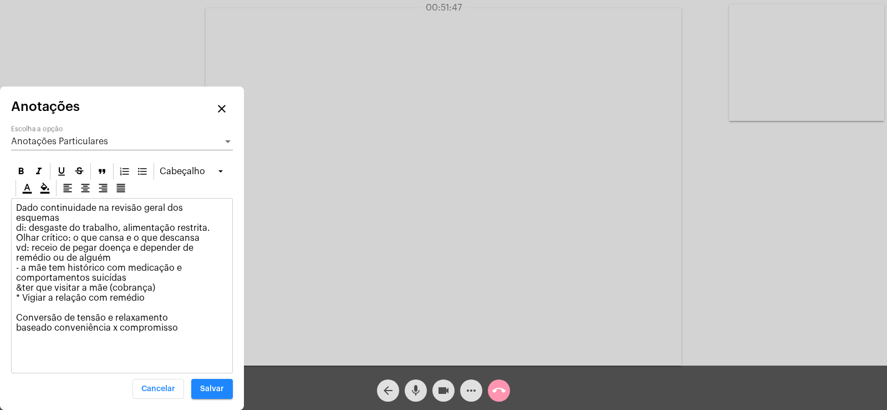
click at [68, 141] on div "Anotações Particulares Escolha a opção" at bounding box center [122, 137] width 222 height 25
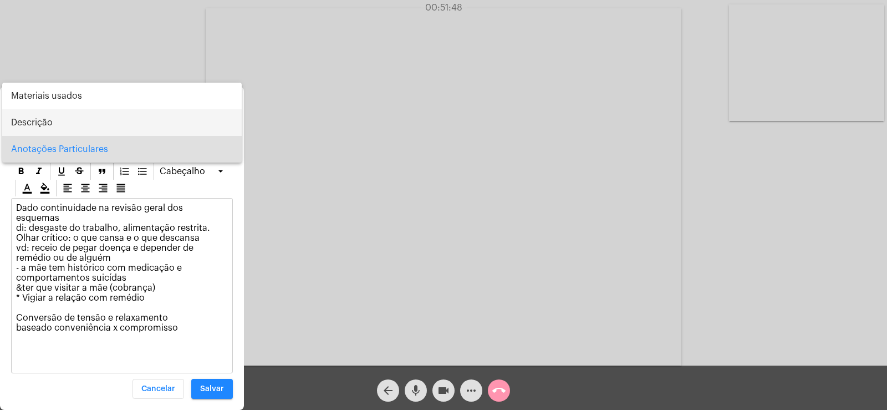
click at [35, 127] on span "Descrição" at bounding box center [122, 122] width 222 height 27
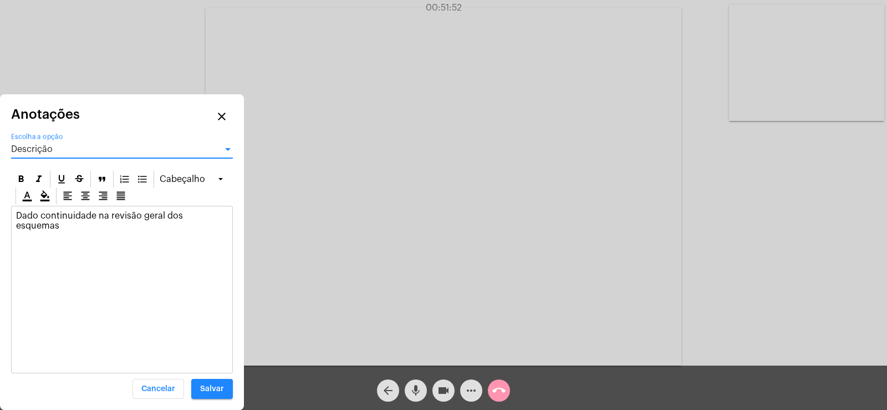
click at [208, 381] on button "Salvar" at bounding box center [212, 388] width 42 height 20
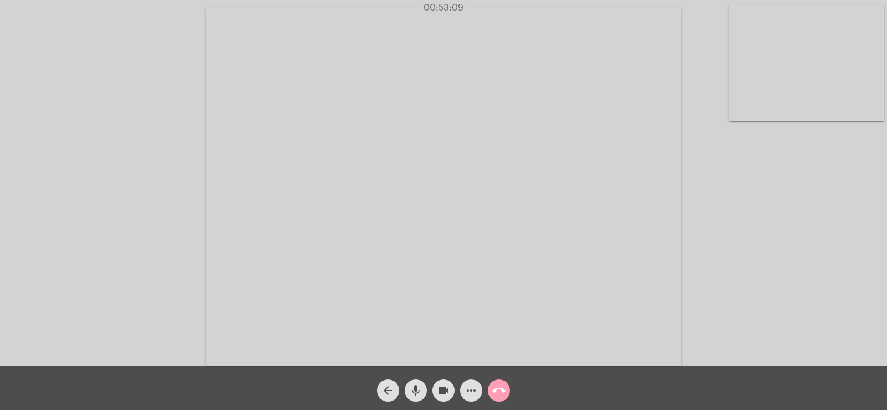
click at [496, 390] on mat-icon "call_end" at bounding box center [498, 389] width 13 height 13
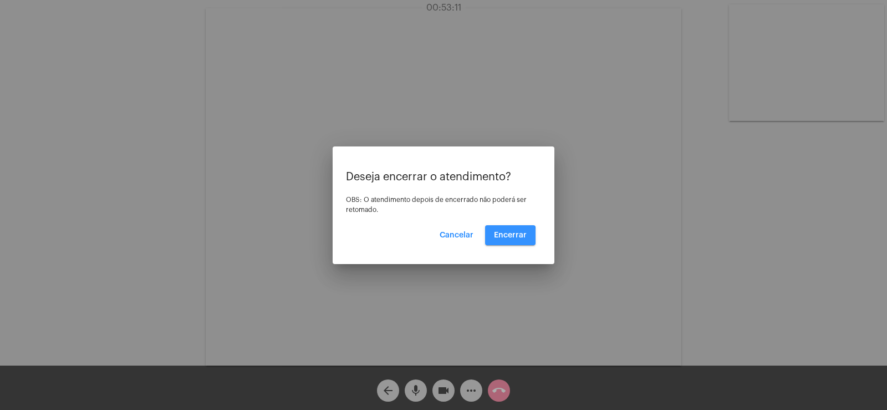
click at [503, 236] on span "Encerrar" at bounding box center [510, 235] width 33 height 8
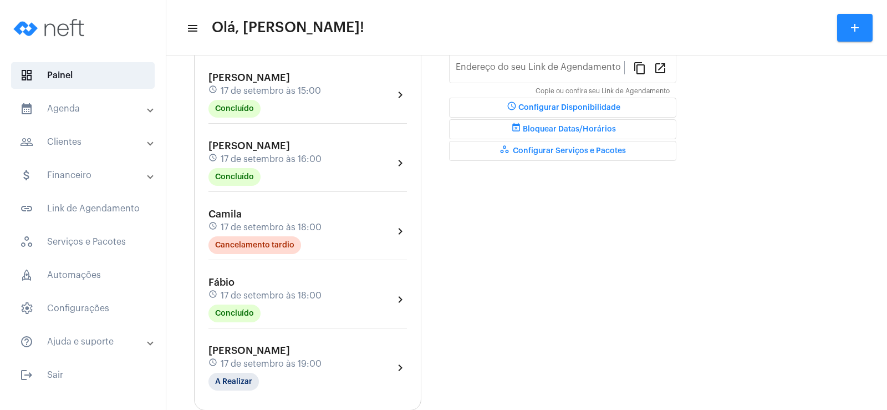
type input "[URL][DOMAIN_NAME]"
click at [234, 376] on mat-chip "A Realizar" at bounding box center [233, 381] width 50 height 18
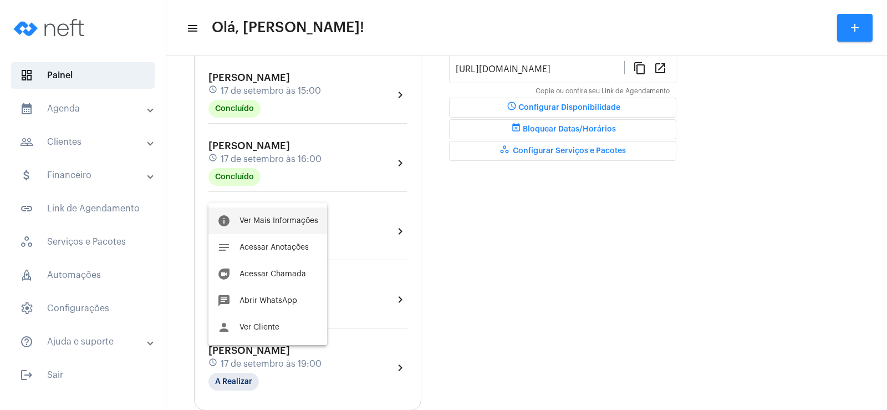
click at [256, 225] on button "info Ver Mais Informações" at bounding box center [267, 220] width 119 height 27
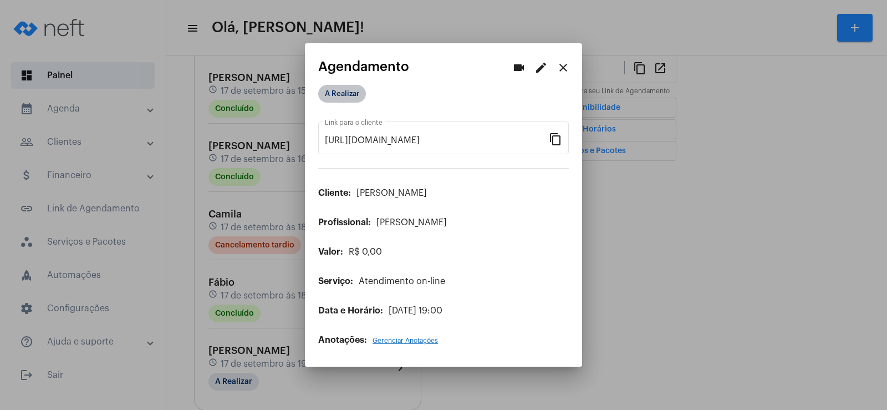
click at [346, 90] on mat-chip "A Realizar" at bounding box center [342, 94] width 48 height 18
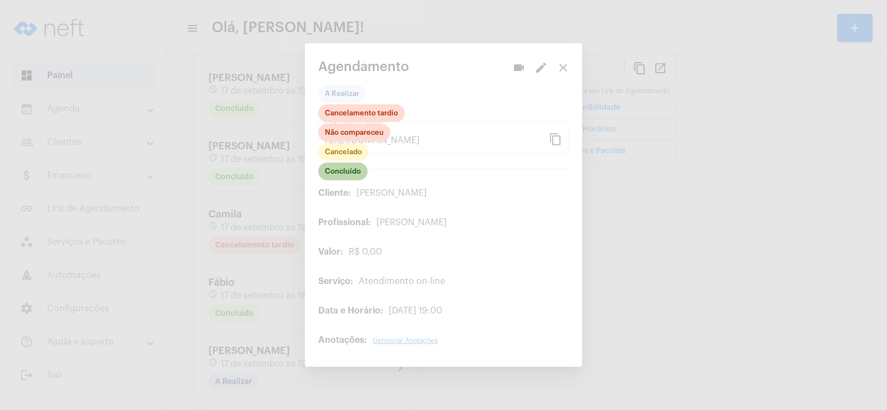
click at [345, 168] on mat-chip "Concluído" at bounding box center [342, 171] width 49 height 18
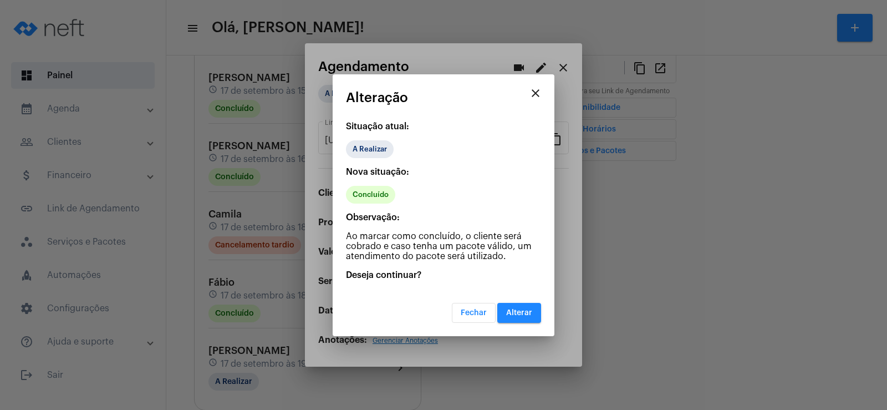
click at [515, 306] on button "Alterar" at bounding box center [519, 313] width 44 height 20
